Goal: Task Accomplishment & Management: Use online tool/utility

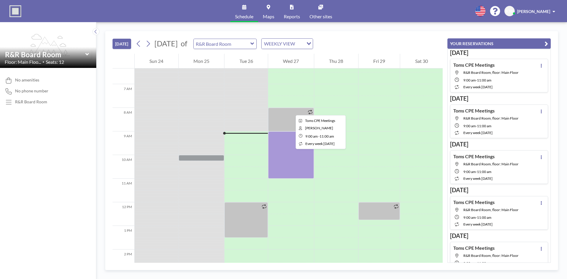
scroll to position [142, 0]
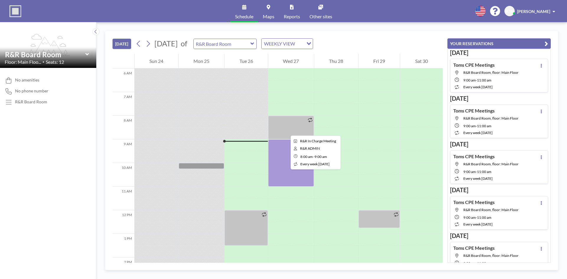
click at [286, 130] on div at bounding box center [291, 128] width 46 height 24
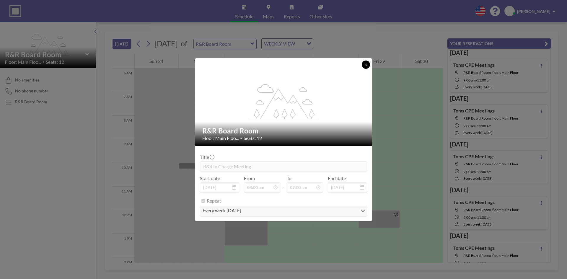
click at [366, 62] on button at bounding box center [366, 65] width 8 height 8
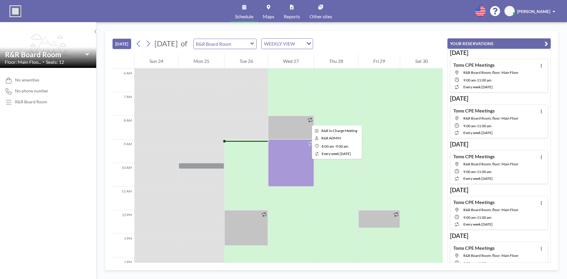
click at [308, 120] on icon at bounding box center [310, 120] width 4 height 4
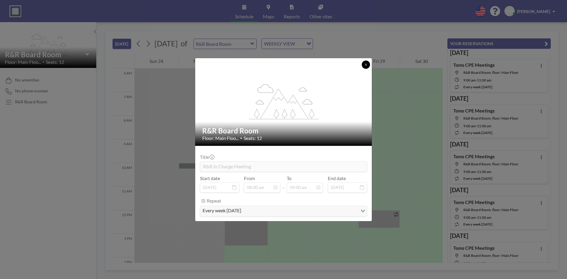
click at [369, 63] on button at bounding box center [366, 65] width 8 height 8
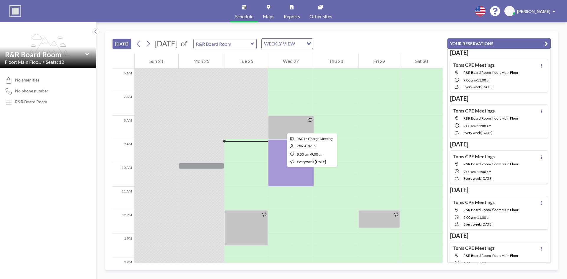
click at [282, 128] on div at bounding box center [291, 128] width 46 height 24
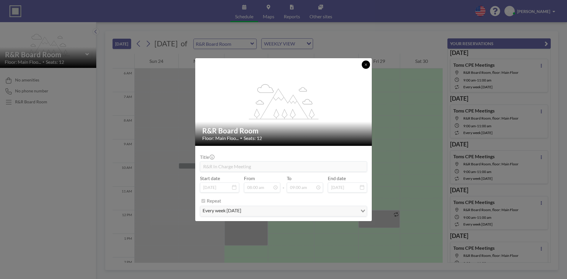
click at [367, 66] on icon at bounding box center [366, 65] width 4 height 4
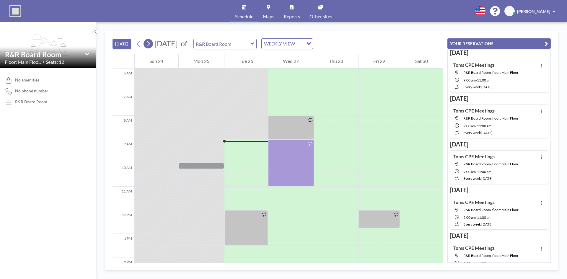
click at [147, 45] on icon at bounding box center [148, 43] width 6 height 9
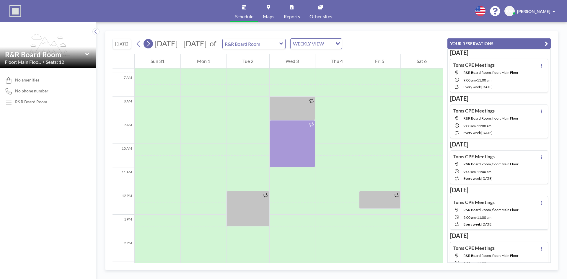
scroll to position [177, 0]
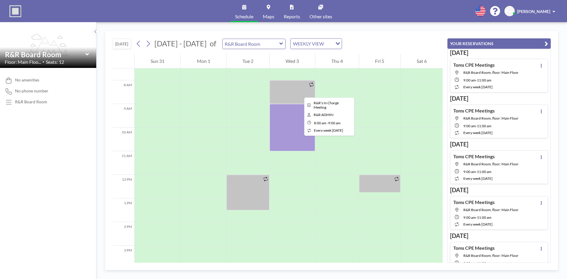
click at [299, 92] on div at bounding box center [291, 92] width 45 height 24
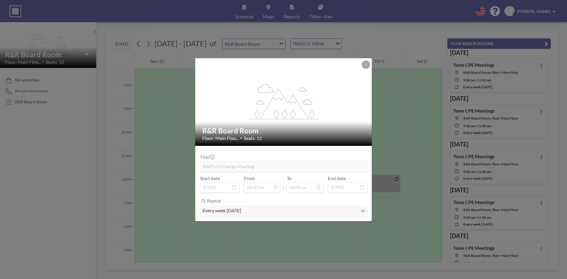
click at [365, 65] on icon at bounding box center [366, 64] width 2 height 2
